Goal: Task Accomplishment & Management: Manage account settings

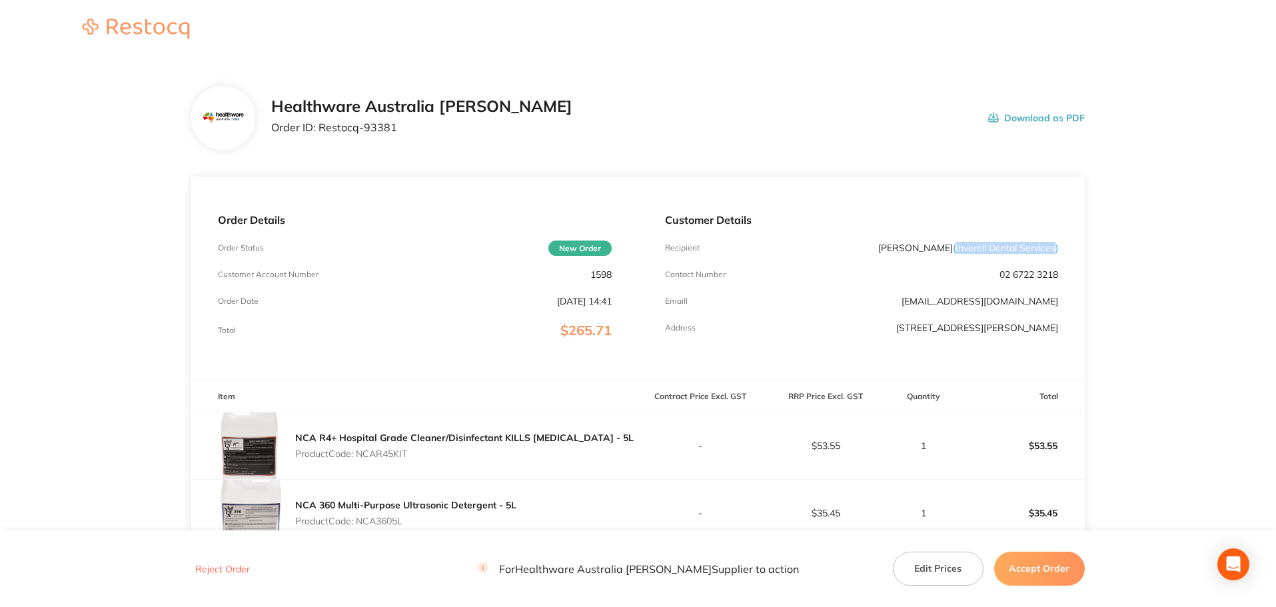
drag, startPoint x: 955, startPoint y: 250, endPoint x: 1055, endPoint y: 251, distance: 99.3
click at [1055, 251] on span "( Inverell Dental Services )" at bounding box center [1005, 248] width 105 height 12
copy span "Inverell Dental Services"
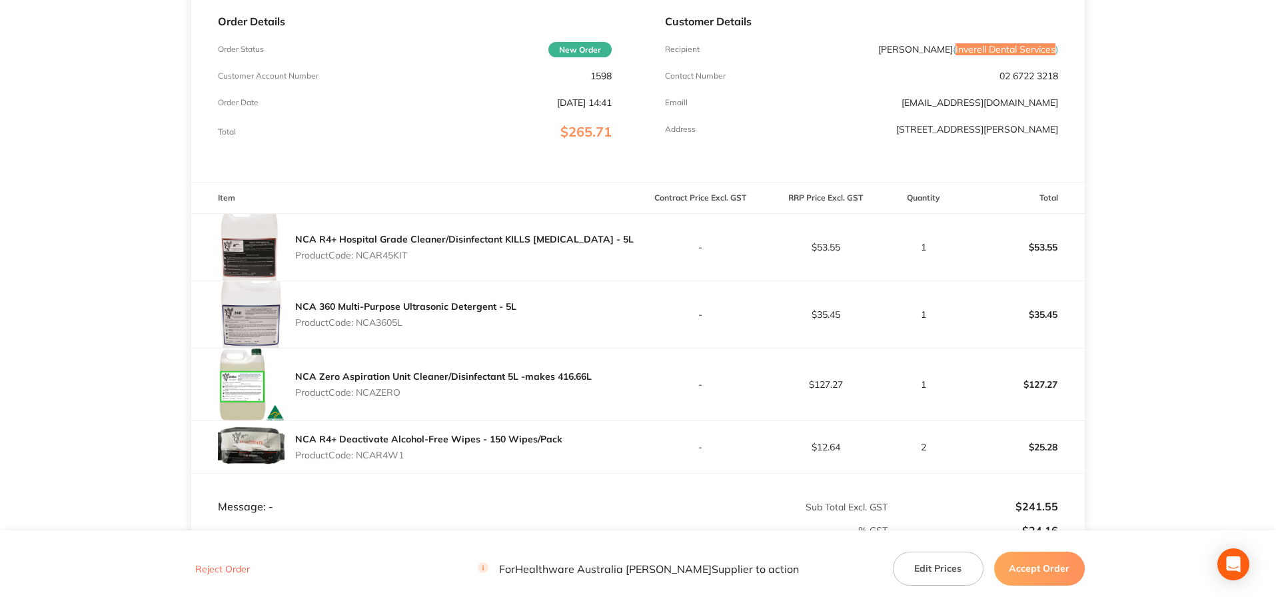
scroll to position [191, 0]
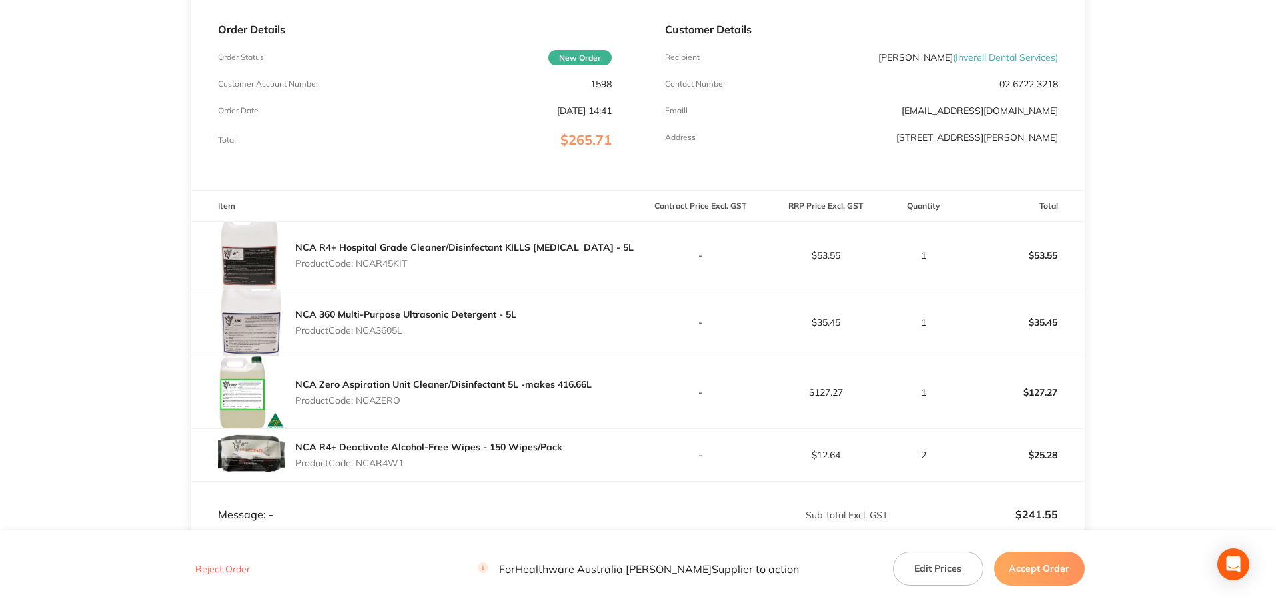
click at [388, 262] on p "Product Code: NCAR45KIT" at bounding box center [464, 263] width 338 height 11
copy p "NCAR45KIT"
click at [376, 327] on p "Product Code: NCA3605L" at bounding box center [405, 330] width 221 height 11
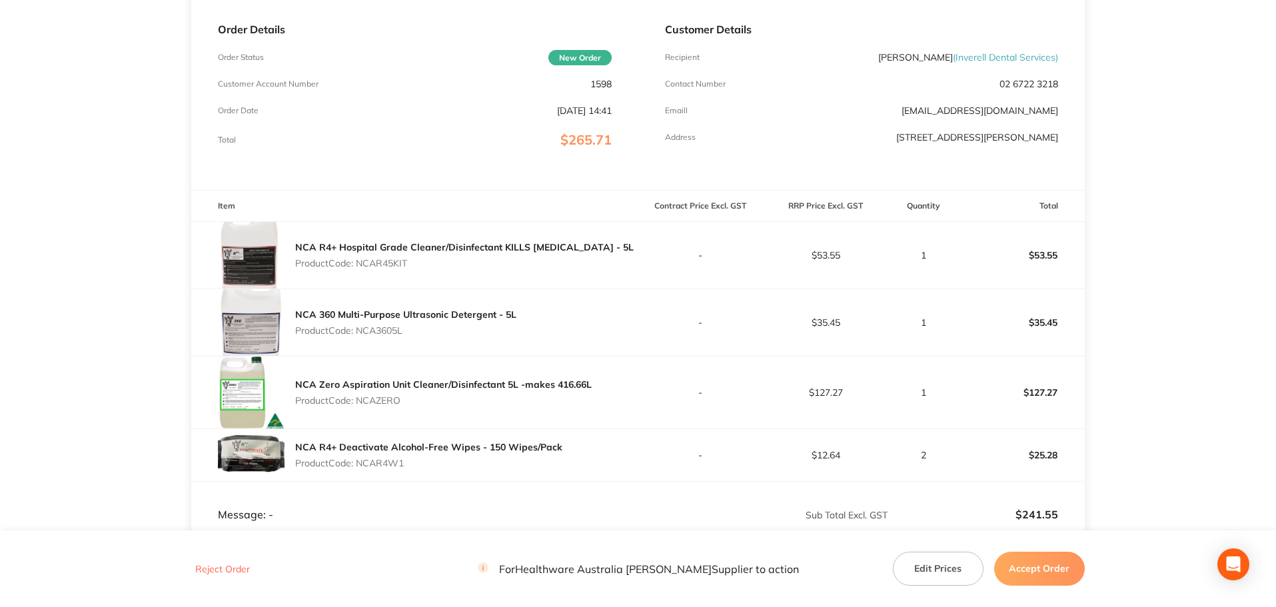
copy p "NCA3605L"
click at [394, 398] on p "Product Code: NCAZERO" at bounding box center [443, 400] width 296 height 11
copy p "NCAZERO"
click at [372, 460] on p "Product Code: NCAR4W1" at bounding box center [428, 463] width 267 height 11
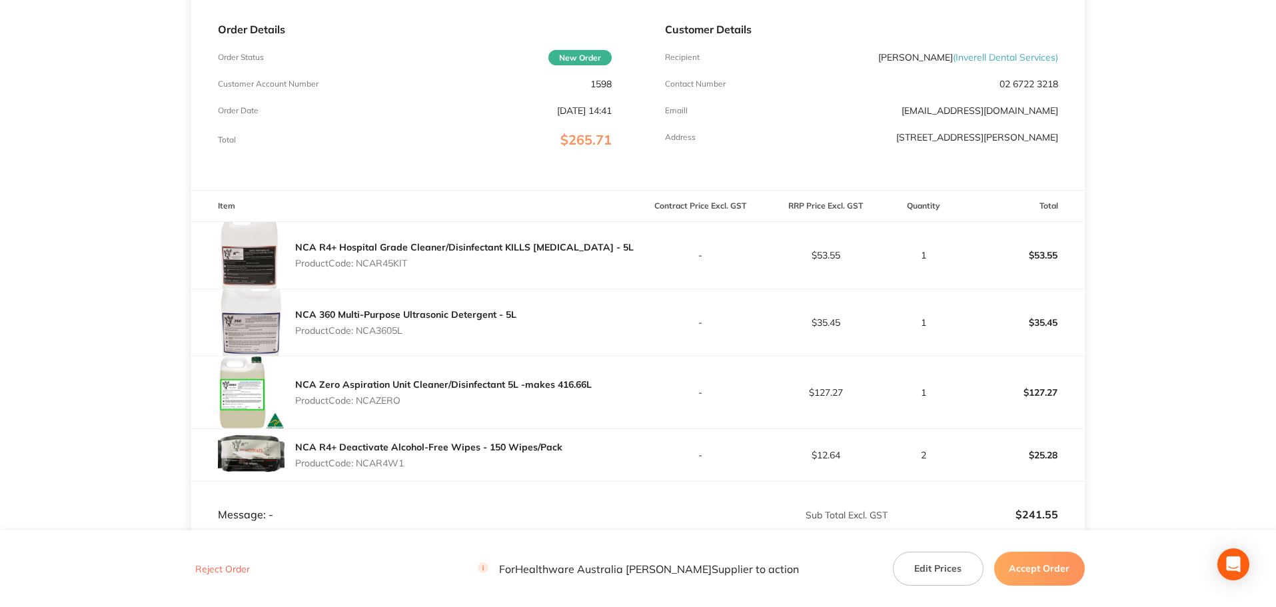
click at [372, 460] on p "Product Code: NCAR4W1" at bounding box center [428, 463] width 267 height 11
copy p "NCAR4W1"
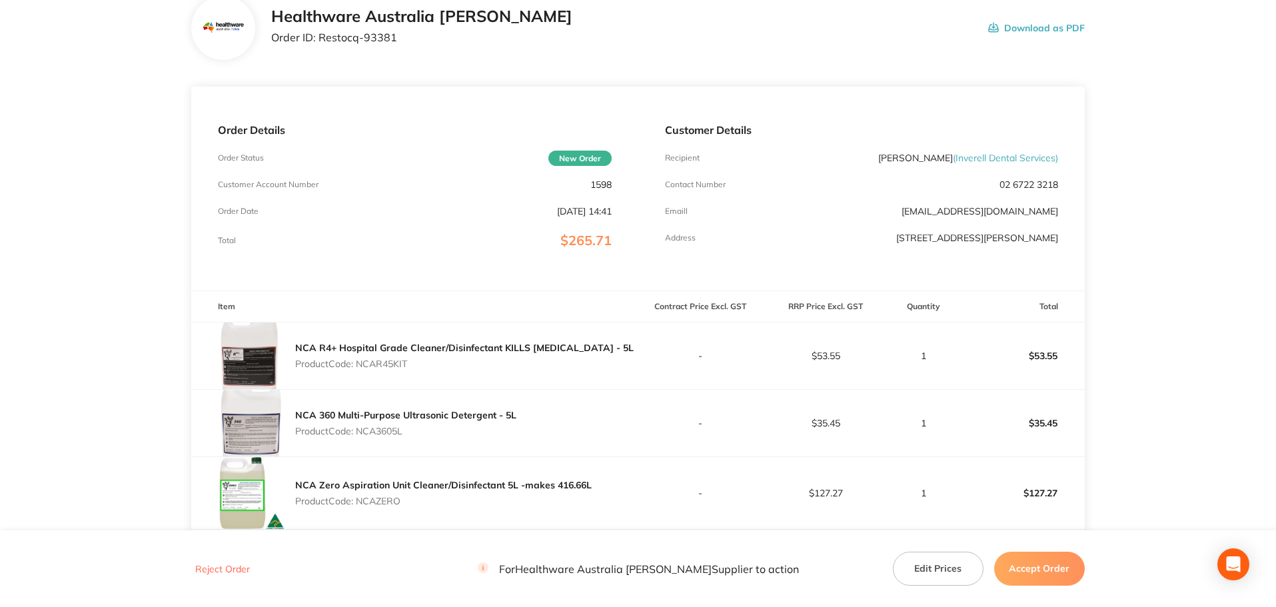
scroll to position [57, 0]
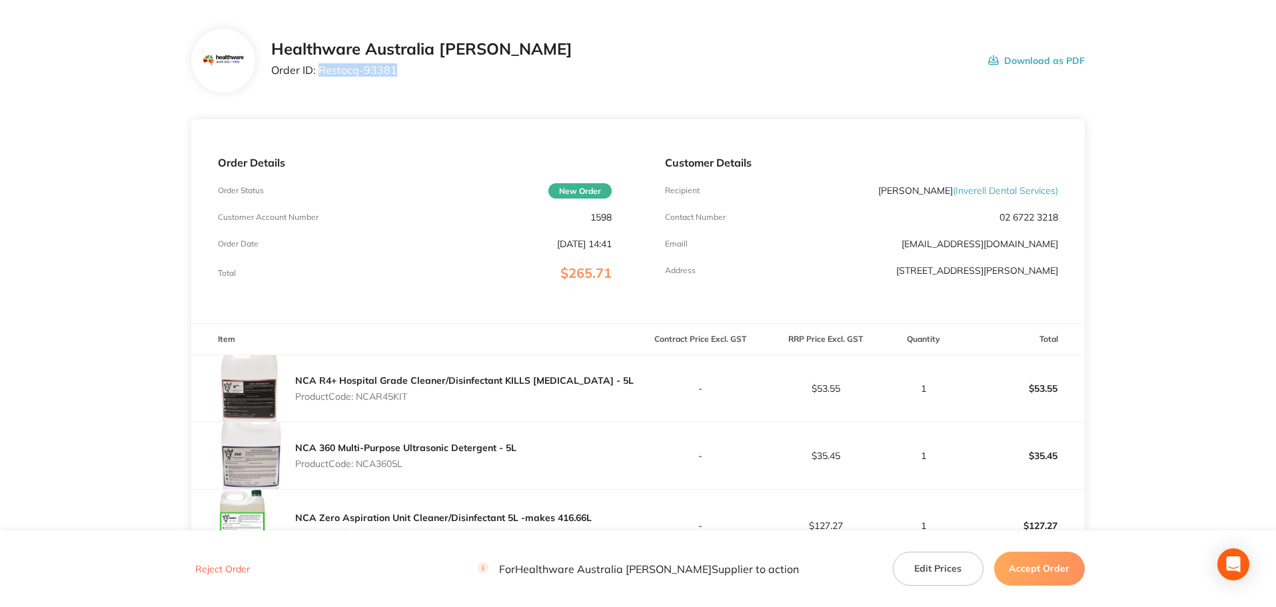
drag, startPoint x: 400, startPoint y: 71, endPoint x: 320, endPoint y: 75, distance: 80.7
click at [320, 75] on p "Order ID: Restocq- 93381" at bounding box center [421, 70] width 301 height 12
copy p "Restocq- 93381"
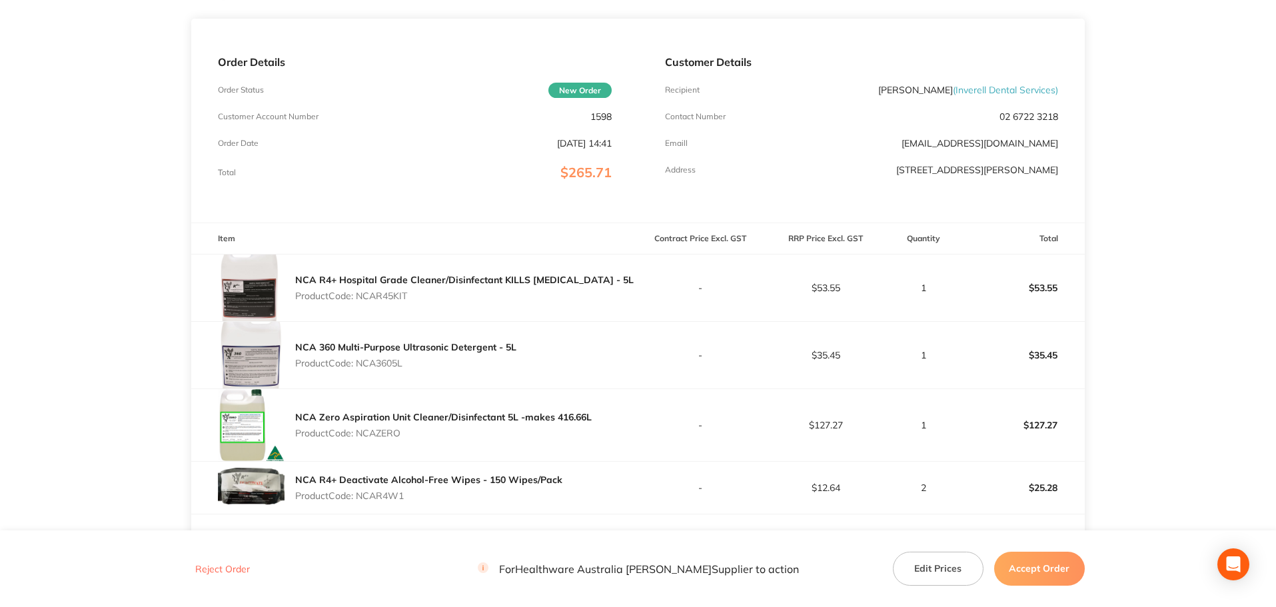
scroll to position [324, 0]
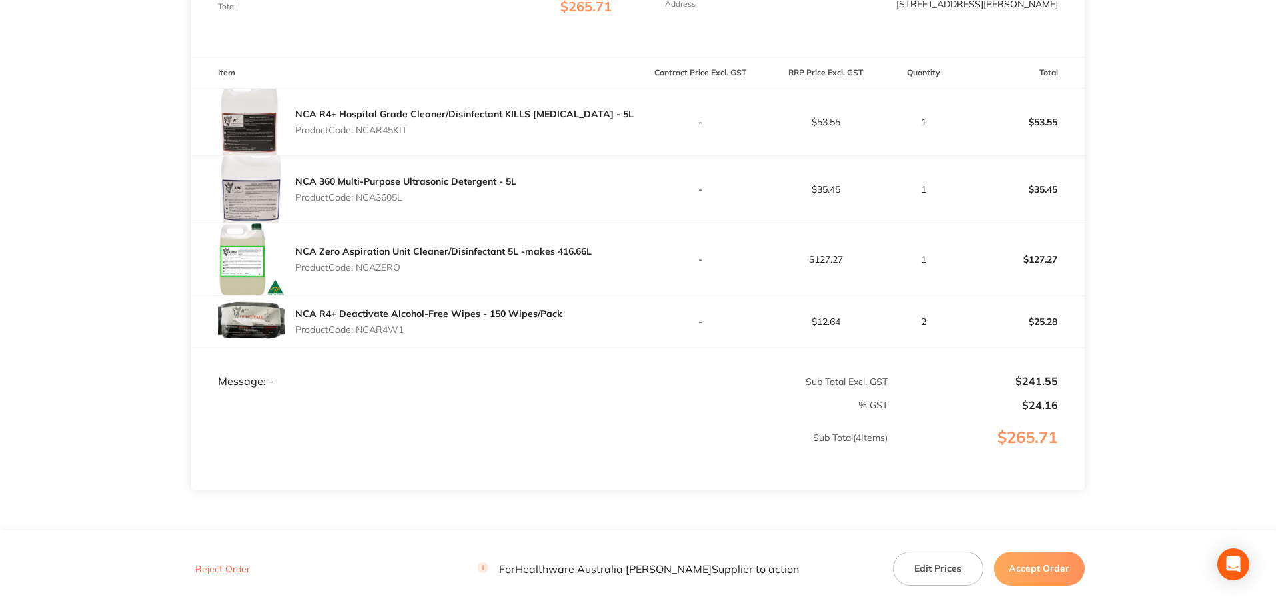
drag, startPoint x: 405, startPoint y: 332, endPoint x: 358, endPoint y: 332, distance: 47.3
click at [358, 332] on p "Product Code: NCAR4W1" at bounding box center [428, 329] width 267 height 11
copy p "NCAR4W1"
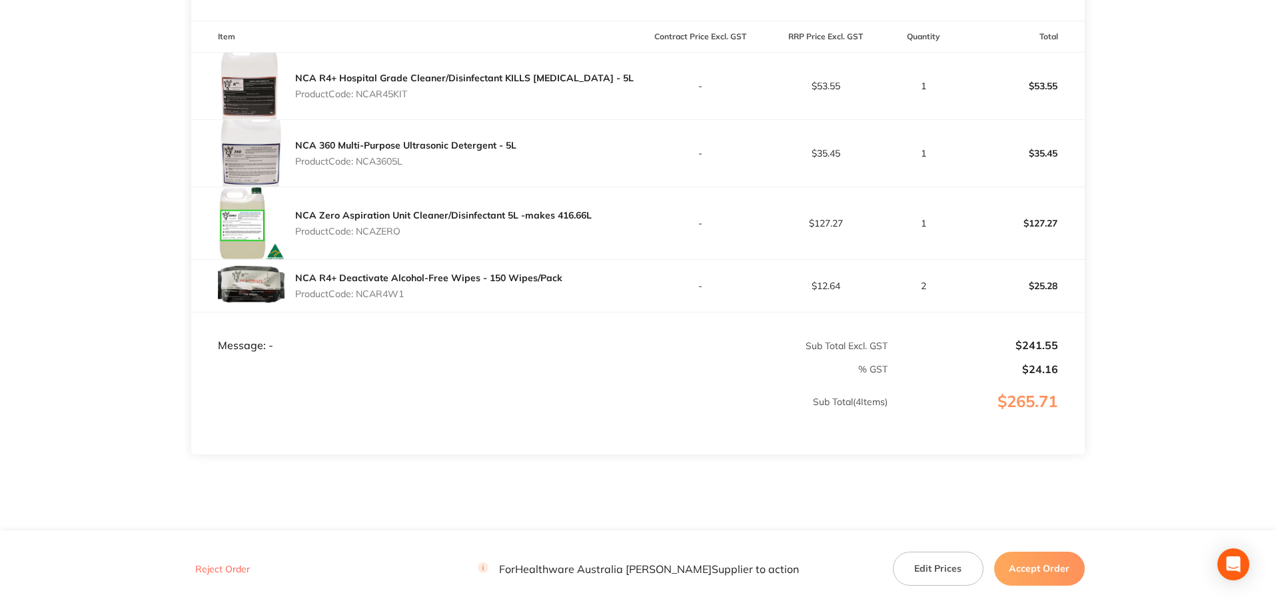
scroll to position [390, 0]
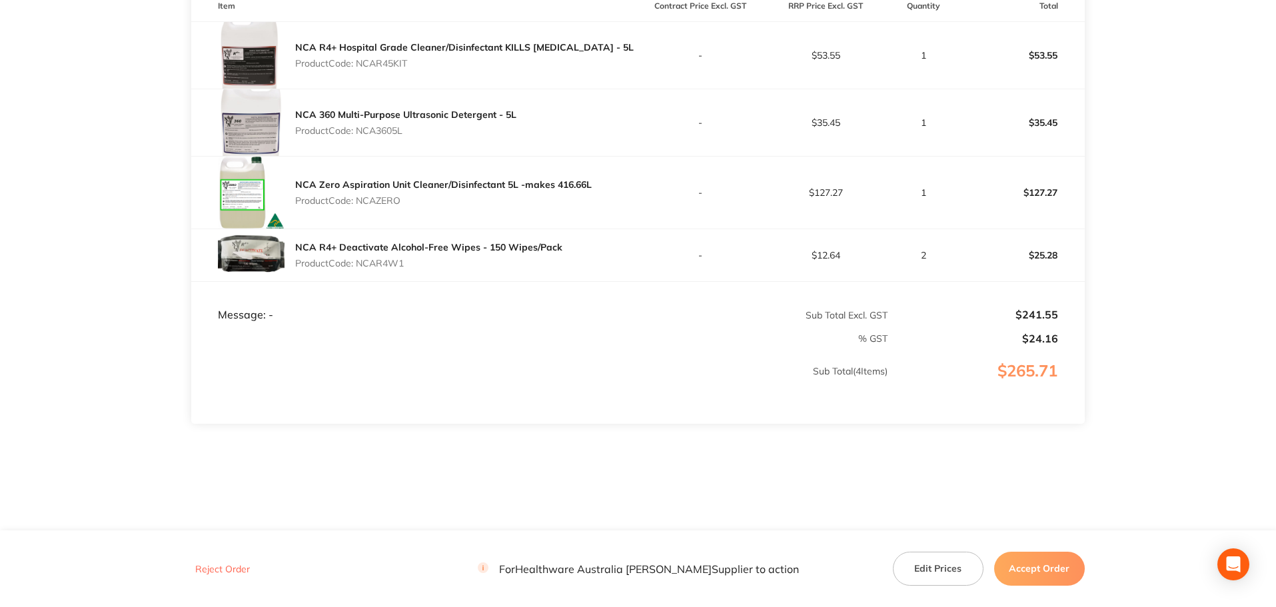
click at [1044, 570] on button "Accept Order" at bounding box center [1039, 568] width 91 height 33
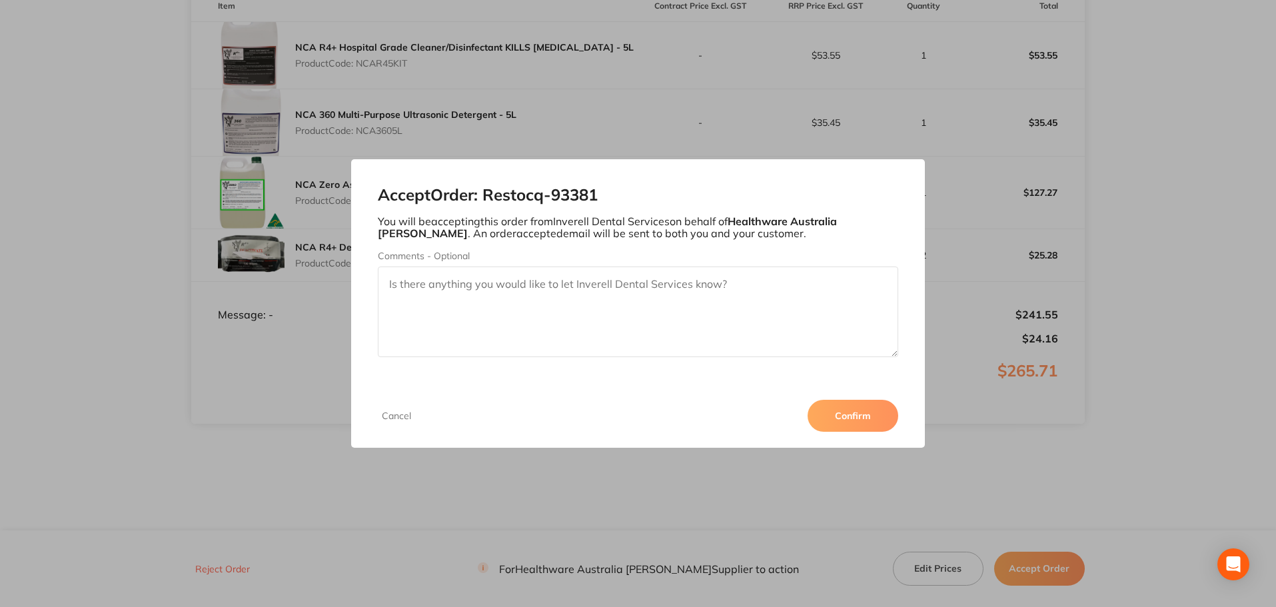
click at [875, 426] on button "Confirm" at bounding box center [852, 416] width 91 height 32
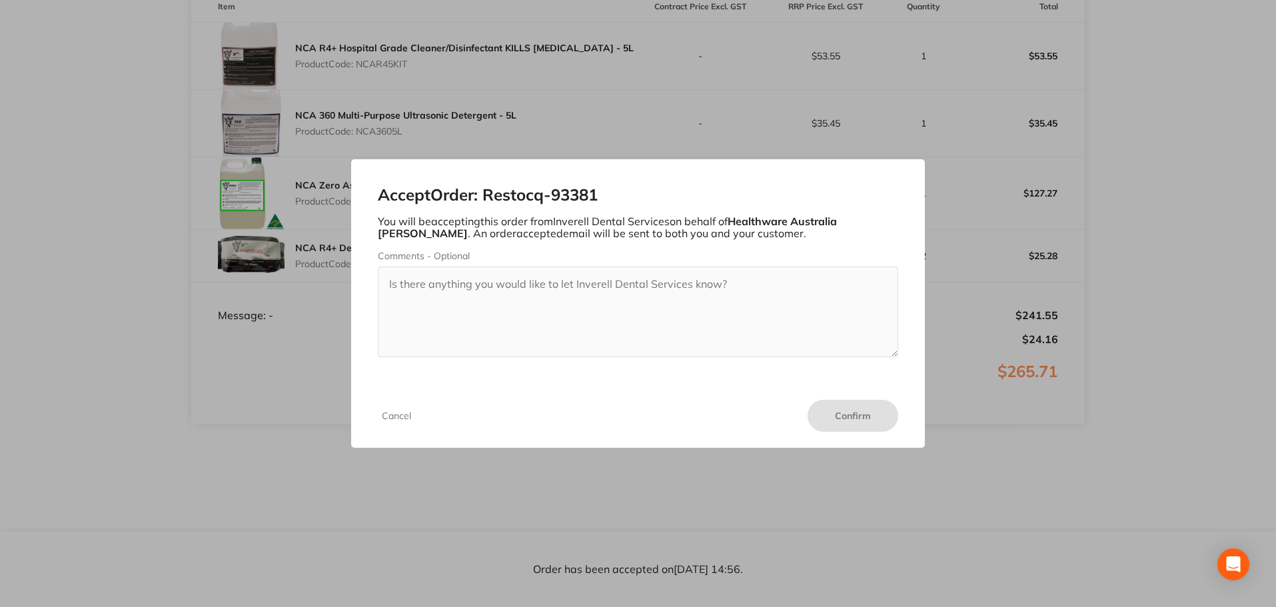
scroll to position [390, 0]
